Goal: Information Seeking & Learning: Check status

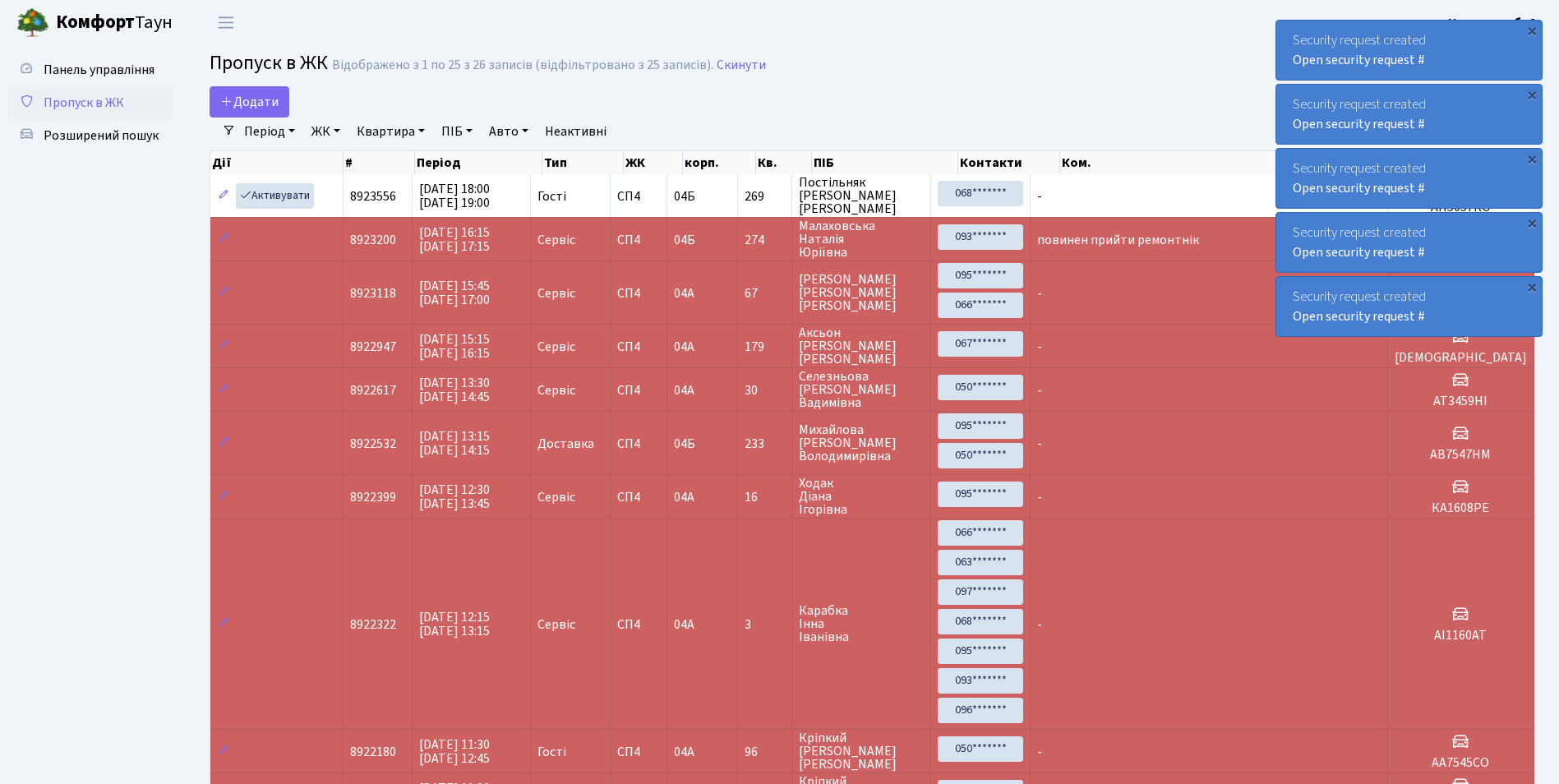
select select "25"
click at [99, 133] on span "Розширений пошук" at bounding box center [101, 135] width 115 height 18
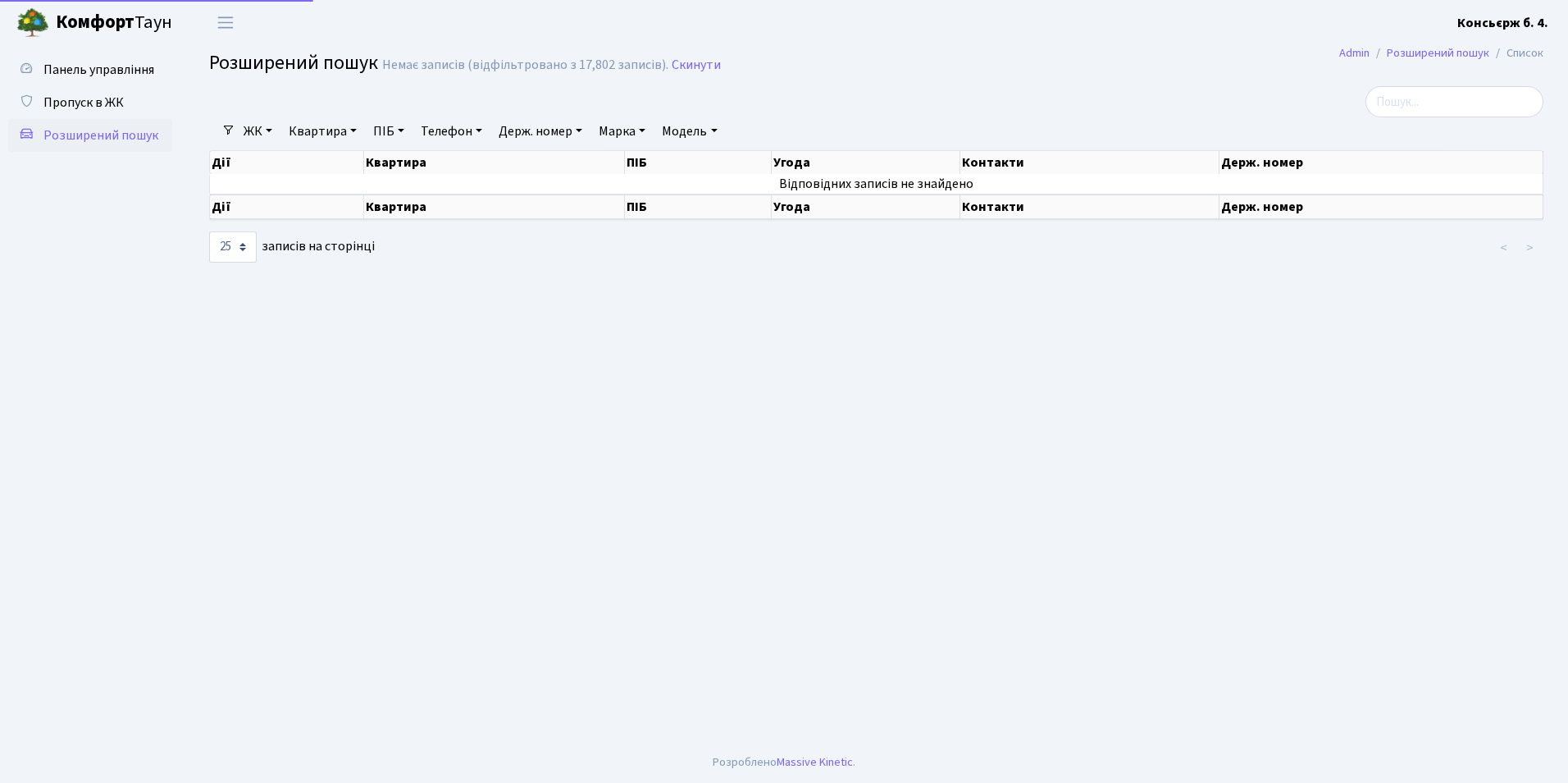
select select "25"
click at [525, 131] on link "Держ. номер" at bounding box center [541, 132] width 97 height 28
type input "4782"
